Goal: Task Accomplishment & Management: Manage account settings

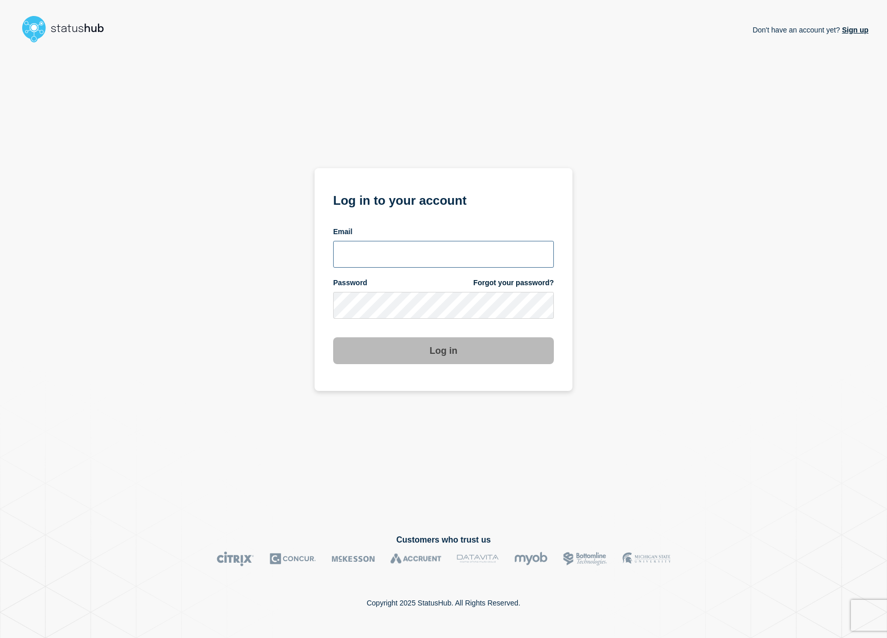
click at [428, 248] on input "email input" at bounding box center [443, 254] width 221 height 27
type input "shlomo.elba@catonetworks.com"
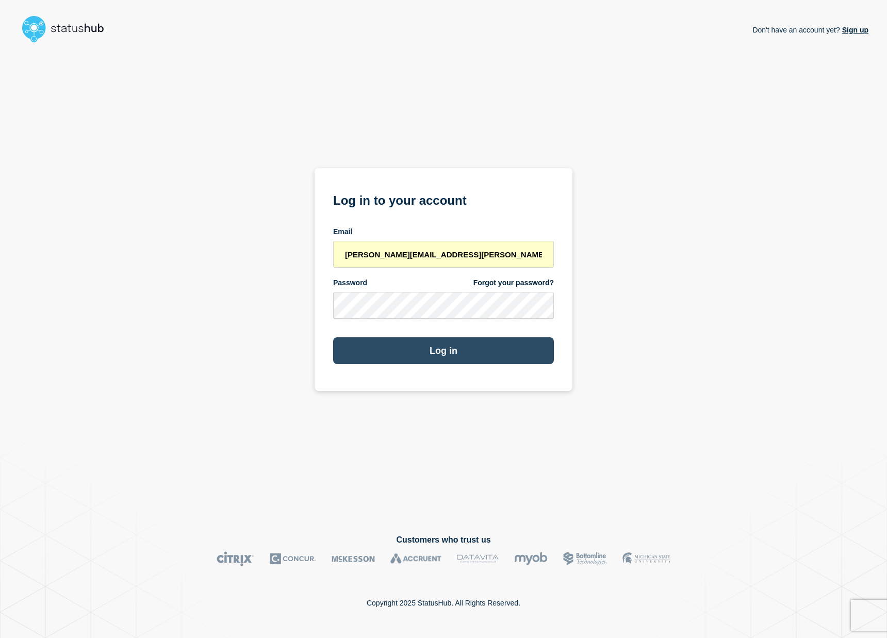
click at [435, 356] on button "Log in" at bounding box center [443, 350] width 221 height 27
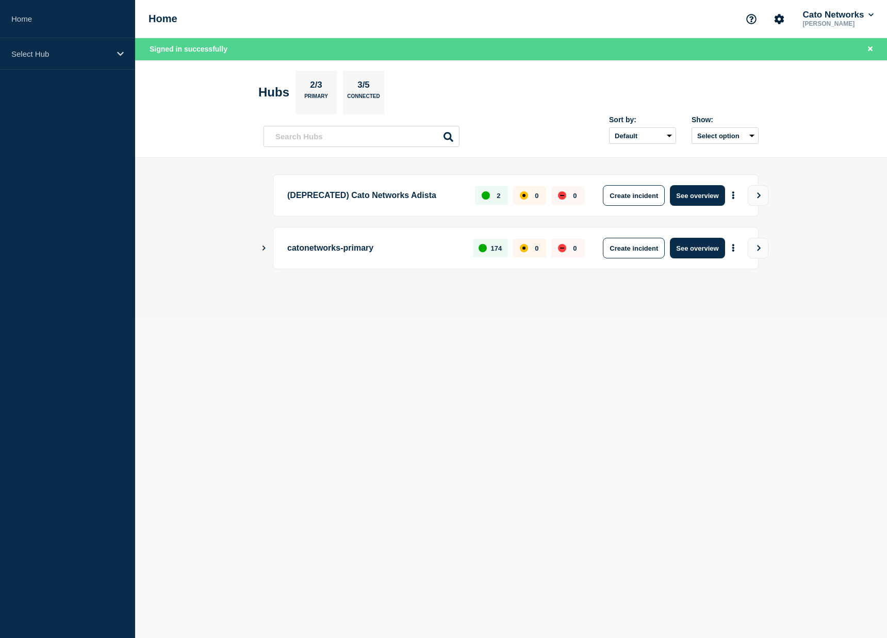
click at [259, 252] on main "(DEPRECATED) Cato Networks Adista 2 0 0 Create incident See overview catonetwor…" at bounding box center [511, 239] width 752 height 162
click at [263, 252] on button "Show Connected Hubs" at bounding box center [263, 248] width 5 height 8
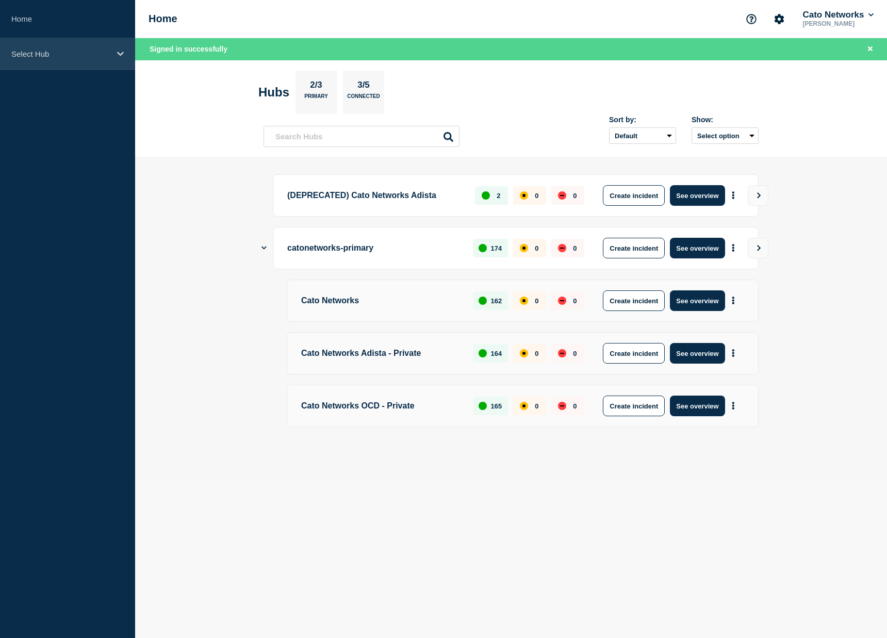
click at [122, 53] on icon at bounding box center [120, 54] width 7 height 4
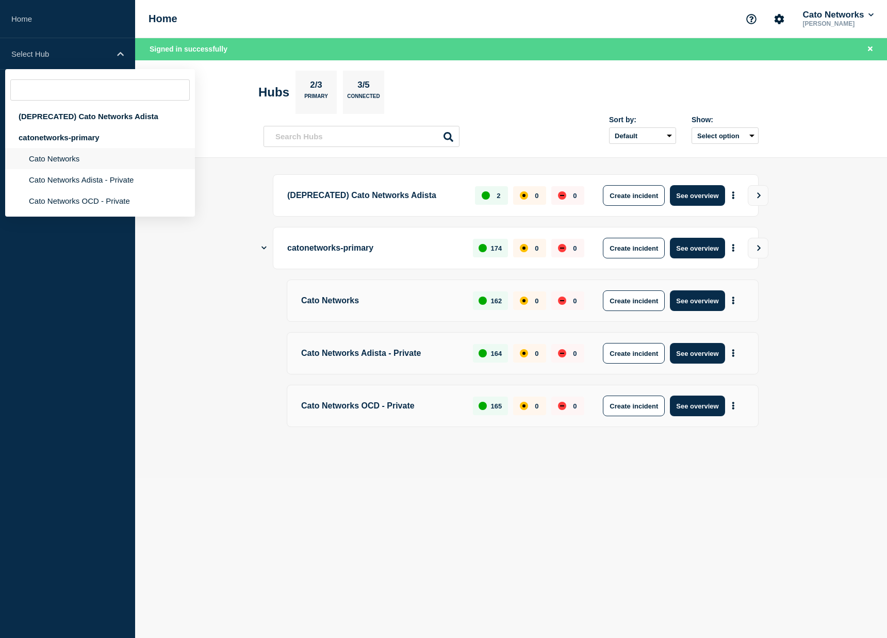
click at [83, 161] on li "Cato Networks" at bounding box center [100, 158] width 190 height 21
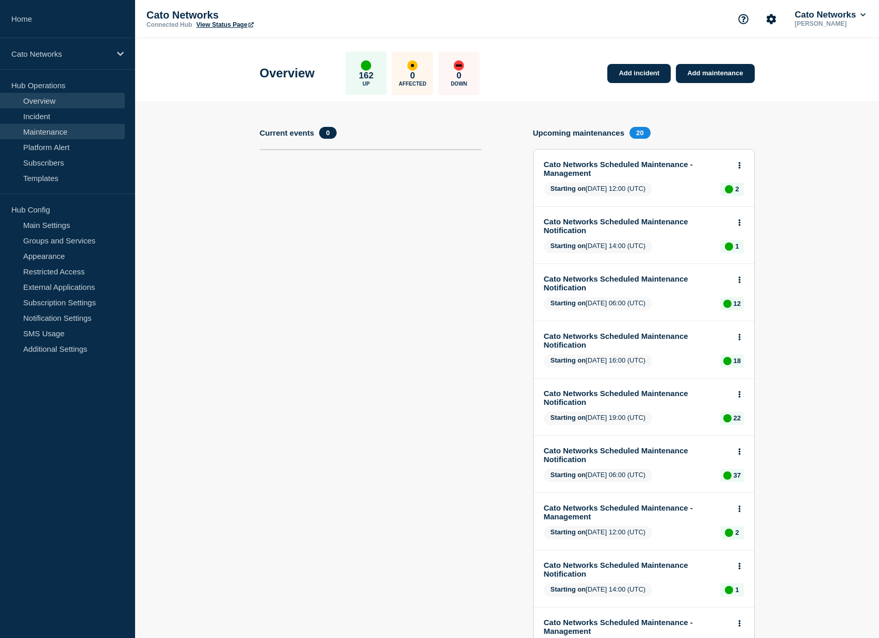
click at [62, 129] on link "Maintenance" at bounding box center [62, 131] width 125 height 15
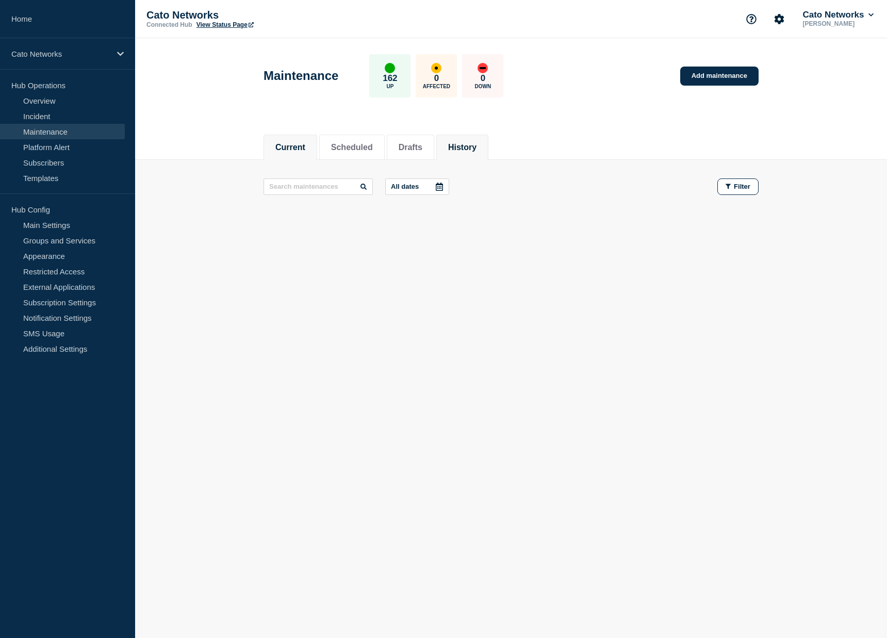
click at [462, 151] on button "History" at bounding box center [462, 147] width 28 height 9
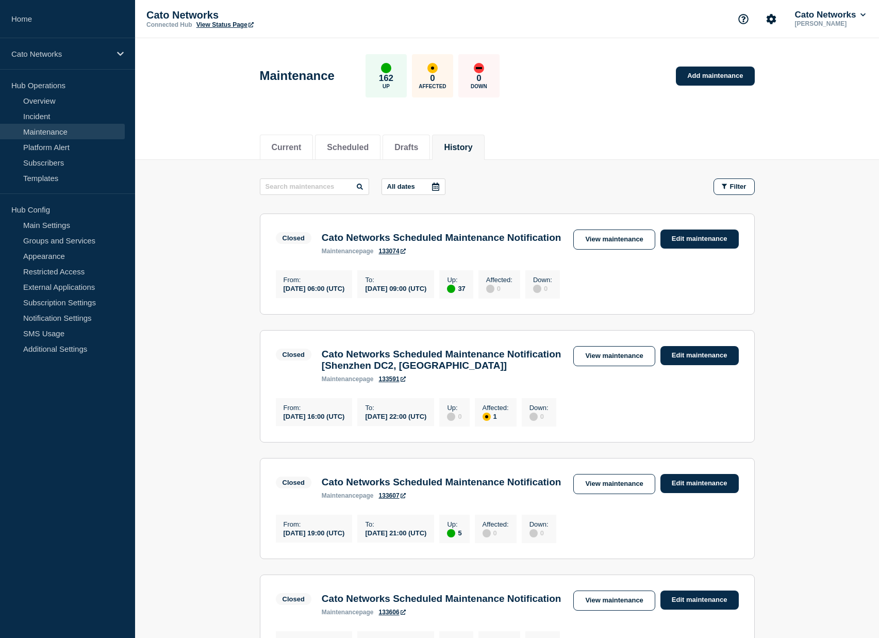
click at [404, 188] on button "All dates" at bounding box center [414, 186] width 64 height 17
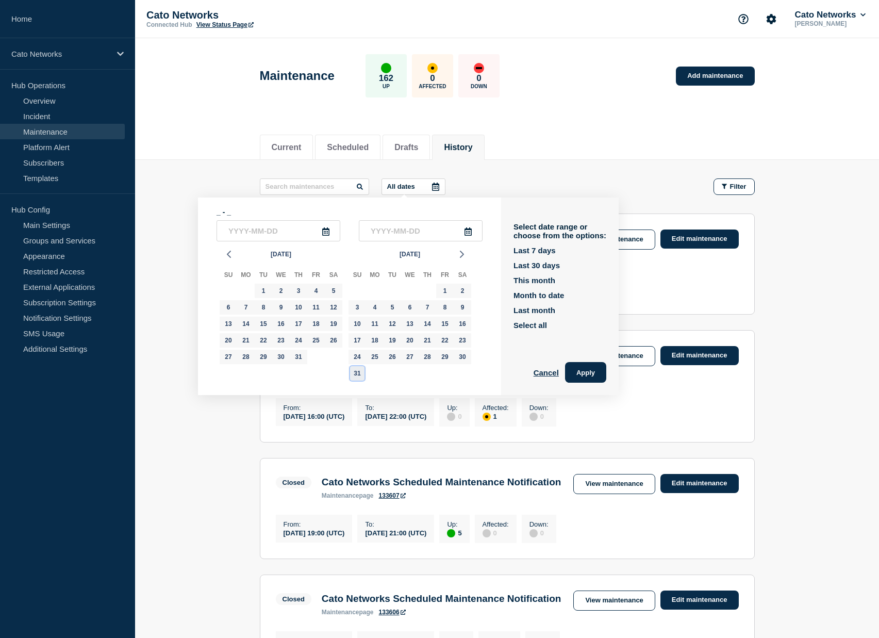
click at [356, 378] on div "31" at bounding box center [357, 373] width 14 height 14
type input "[DATE]"
click at [355, 372] on div "31" at bounding box center [357, 373] width 14 height 14
type input "[DATE]"
click at [580, 372] on button "Apply" at bounding box center [585, 372] width 41 height 21
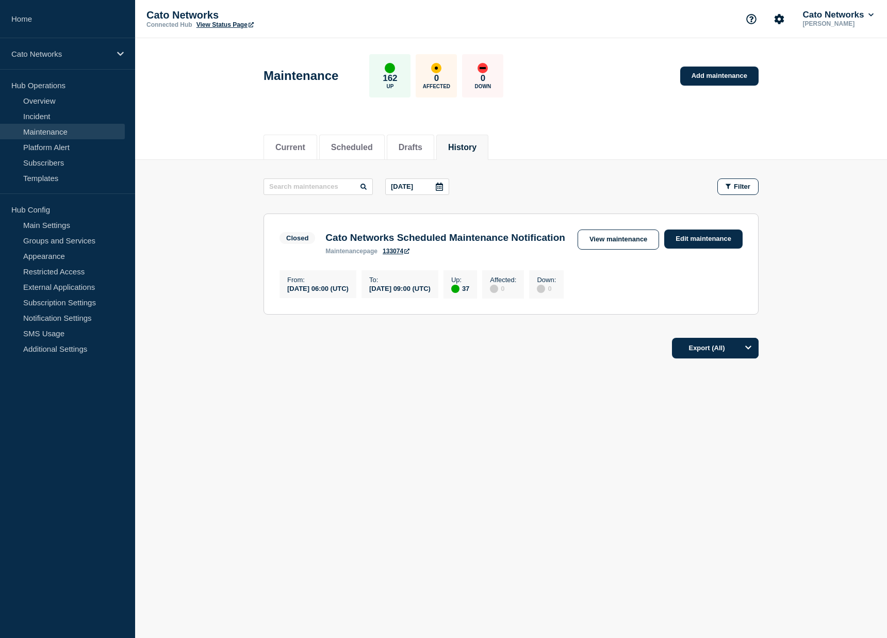
click at [466, 264] on section "Closed Cato Networks Scheduled Maintenance Notification maintenance page 133074…" at bounding box center [511, 264] width 495 height 101
click at [696, 242] on link "Edit maintenance" at bounding box center [703, 239] width 78 height 19
click at [697, 234] on link "Edit maintenance" at bounding box center [703, 239] width 78 height 19
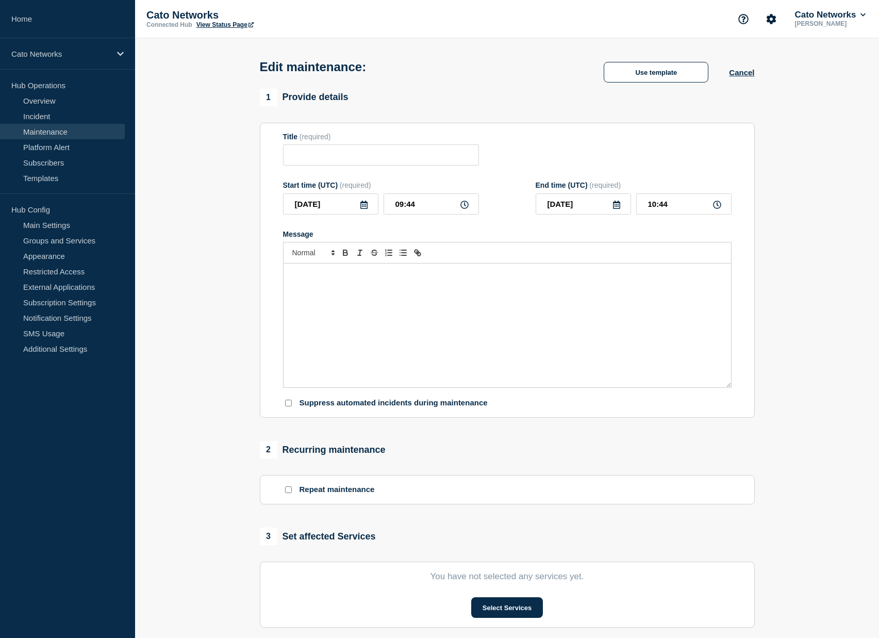
type input "Cato Networks Scheduled Maintenance Notification"
type input "06:00"
type input "09:00"
checkbox input "false"
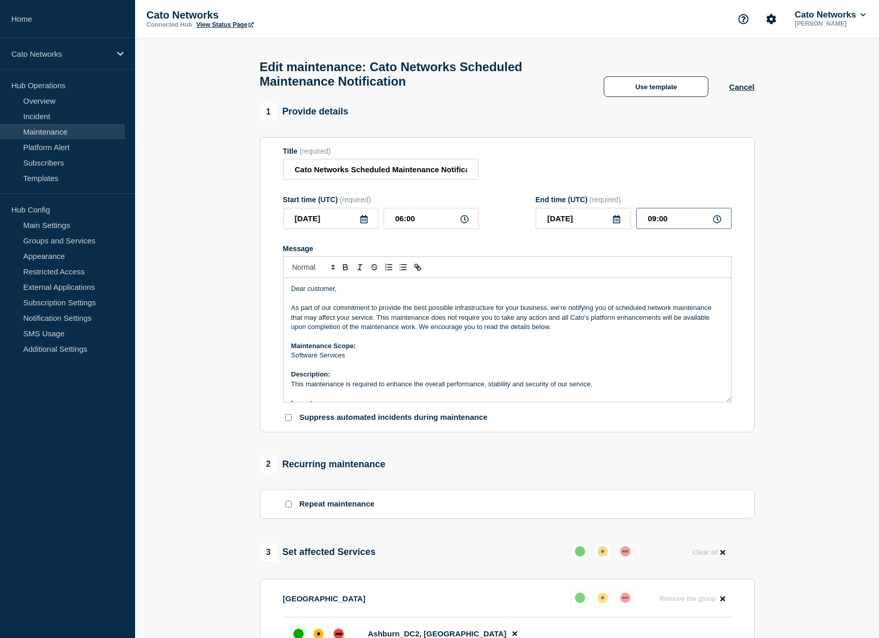
click at [674, 229] on input "09:00" at bounding box center [683, 218] width 95 height 21
drag, startPoint x: 657, startPoint y: 227, endPoint x: 654, endPoint y: 237, distance: 10.0
click at [657, 227] on input "09:00" at bounding box center [683, 218] width 95 height 21
type input "10:30"
click at [657, 92] on button "Use template" at bounding box center [656, 86] width 105 height 21
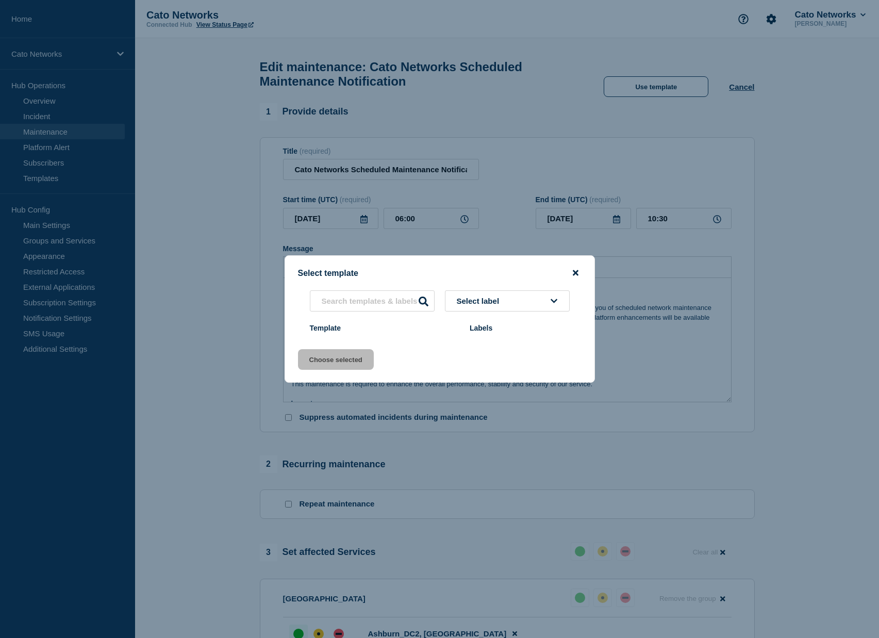
click at [575, 273] on icon "close button" at bounding box center [576, 273] width 6 height 8
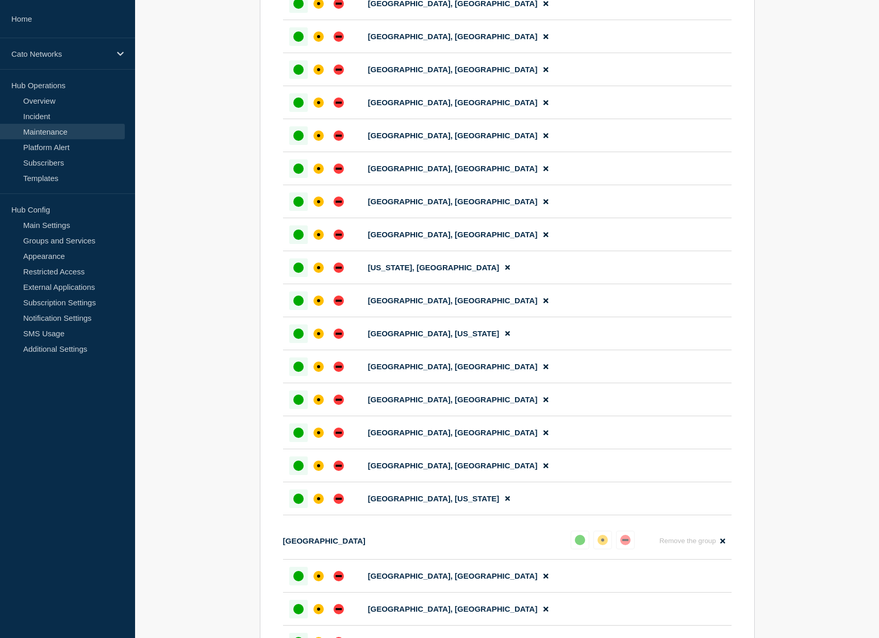
scroll to position [1586, 0]
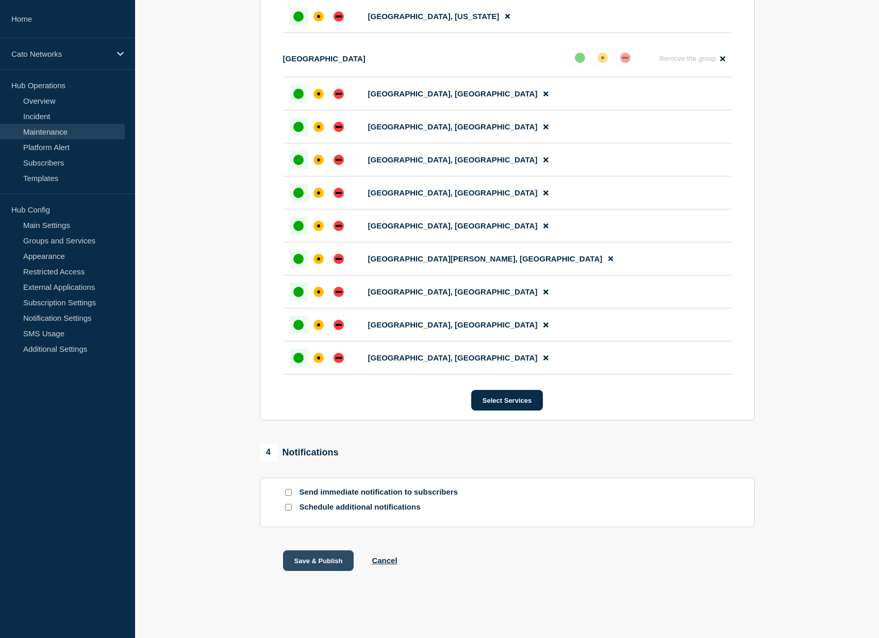
click at [333, 559] on button "Save & Publish" at bounding box center [318, 560] width 71 height 21
